Goal: Communication & Community: Connect with others

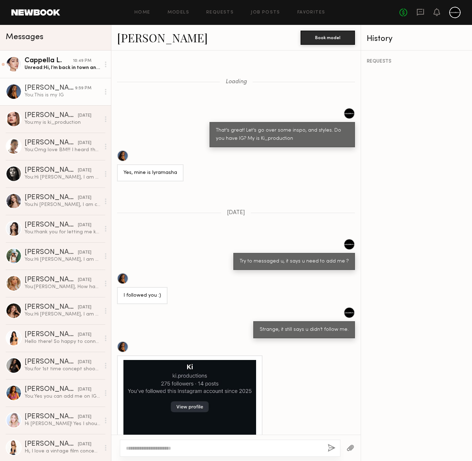
scroll to position [283, 0]
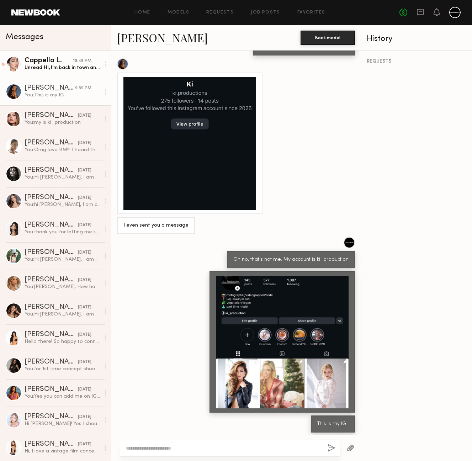
click at [47, 65] on div "Unread: Hi, I’m back in town and just been working. Are u still looking to shoo…" at bounding box center [63, 67] width 76 height 7
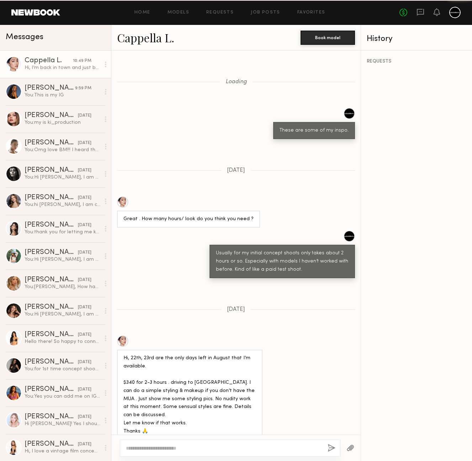
scroll to position [726, 0]
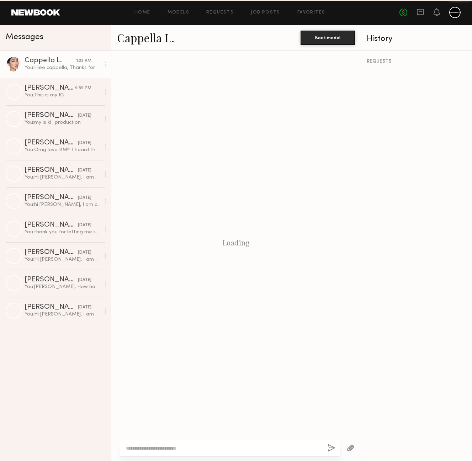
scroll to position [671, 0]
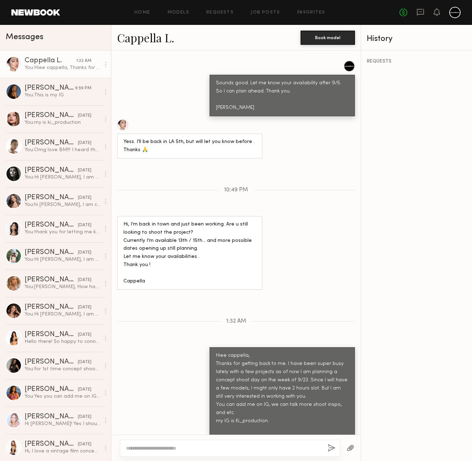
click at [54, 67] on div "You: [PERSON_NAME], Thanks for getting back to me. I have been super busy latel…" at bounding box center [63, 67] width 76 height 7
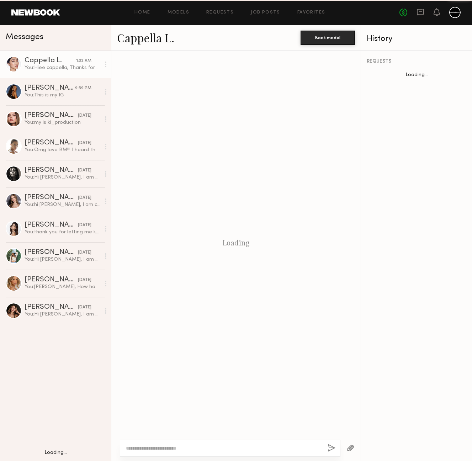
scroll to position [671, 0]
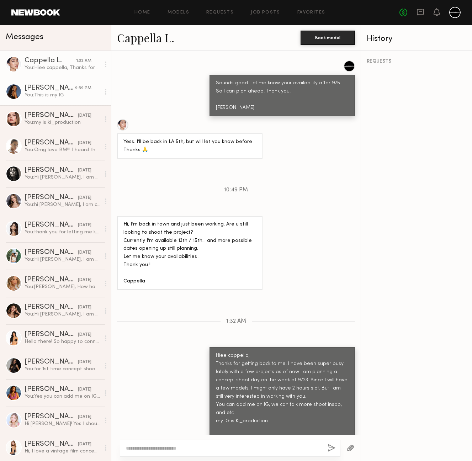
click at [62, 93] on div "You: This is my IG" at bounding box center [63, 95] width 76 height 7
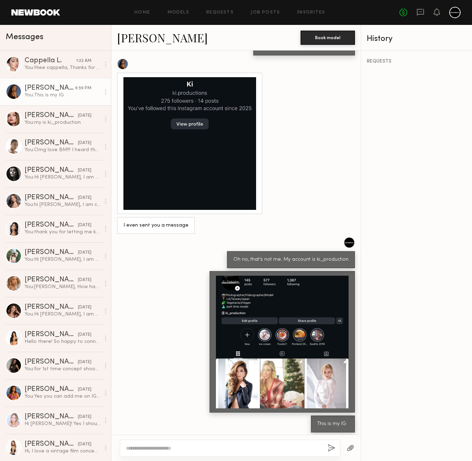
scroll to position [214, 0]
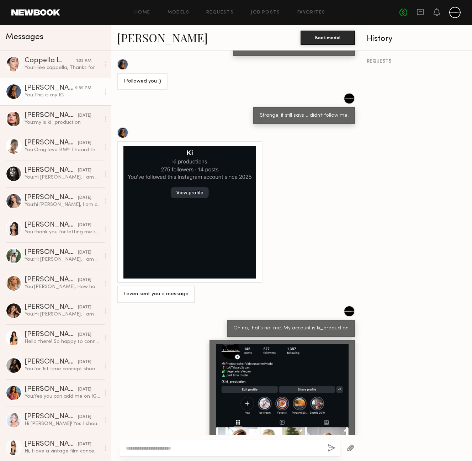
click at [212, 250] on div at bounding box center [189, 212] width 133 height 133
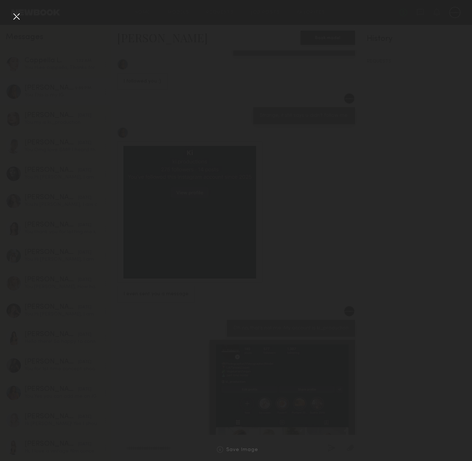
click at [20, 18] on div at bounding box center [16, 16] width 11 height 11
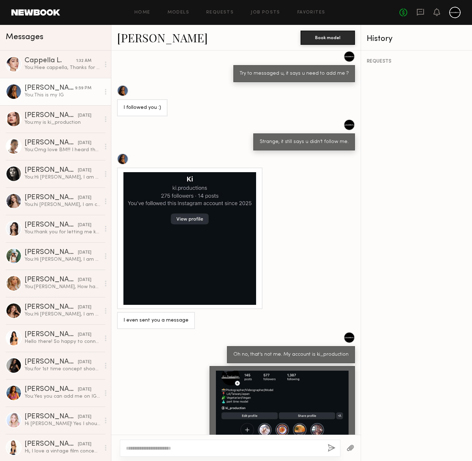
scroll to position [1169, 0]
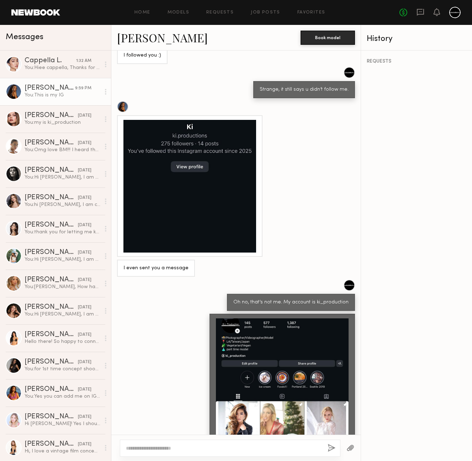
click at [305, 318] on div at bounding box center [282, 384] width 133 height 133
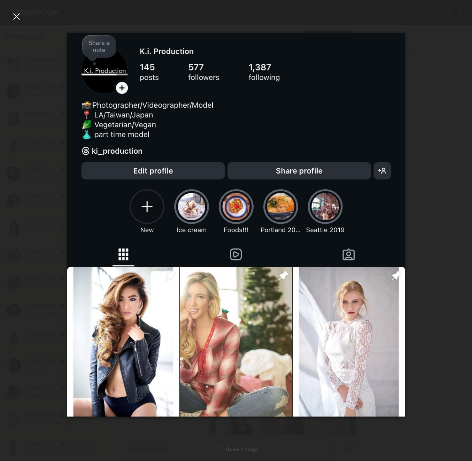
click at [15, 17] on div at bounding box center [16, 16] width 11 height 11
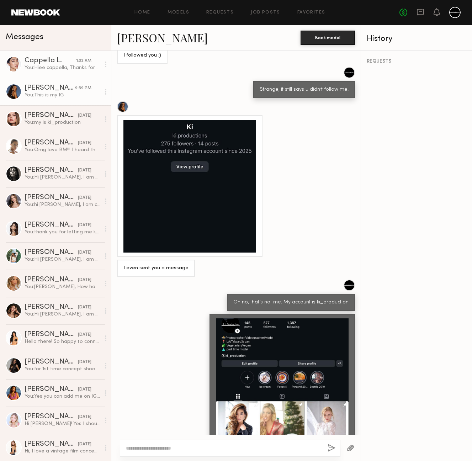
click at [39, 61] on div "Cappella L." at bounding box center [51, 60] width 52 height 7
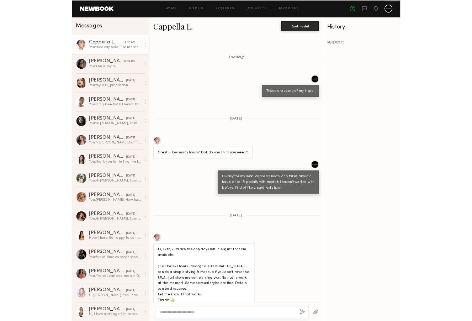
scroll to position [671, 0]
